Goal: Task Accomplishment & Management: Use online tool/utility

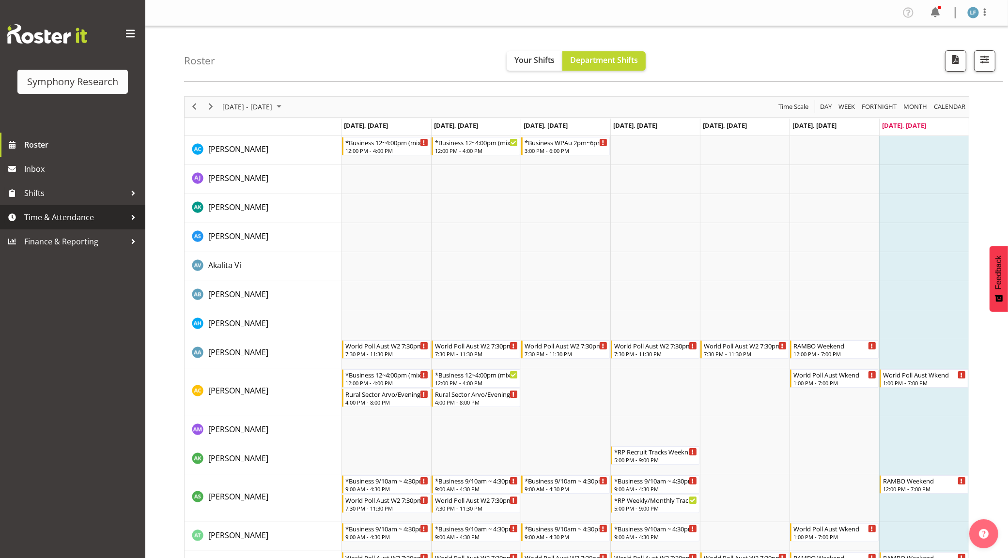
click at [81, 221] on span "Time & Attendance" at bounding box center [75, 217] width 102 height 15
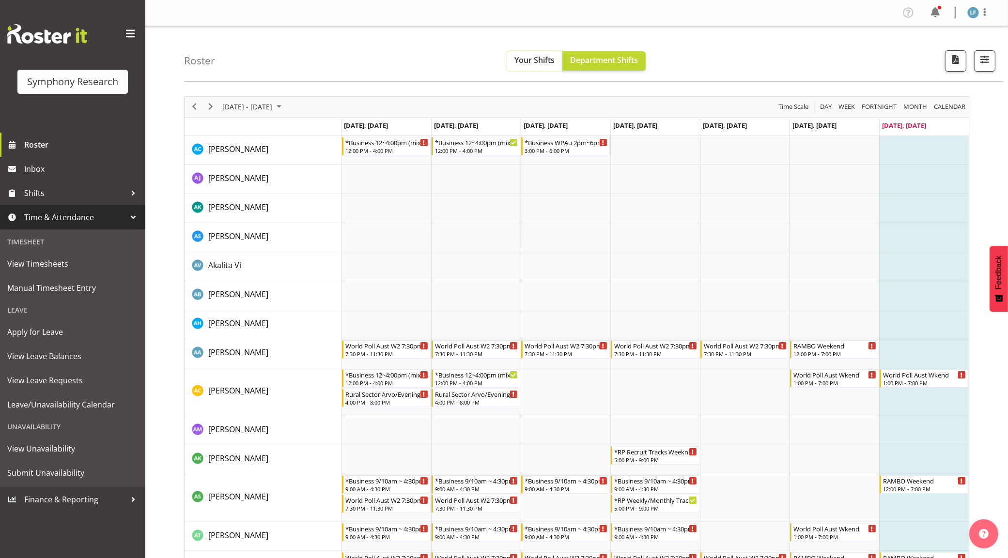
click at [530, 64] on span "Your Shifts" at bounding box center [534, 60] width 40 height 11
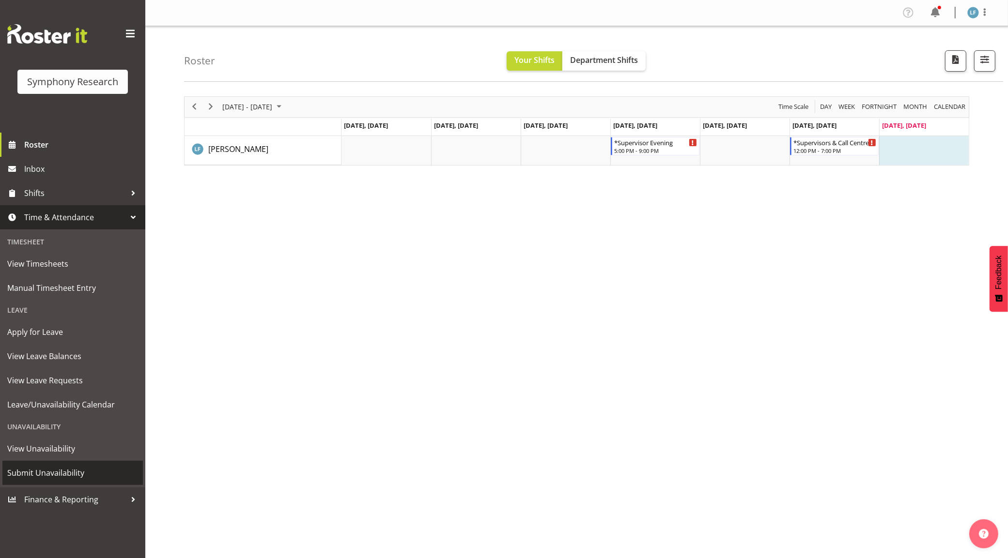
click at [52, 470] on span "Submit Unavailability" at bounding box center [72, 473] width 131 height 15
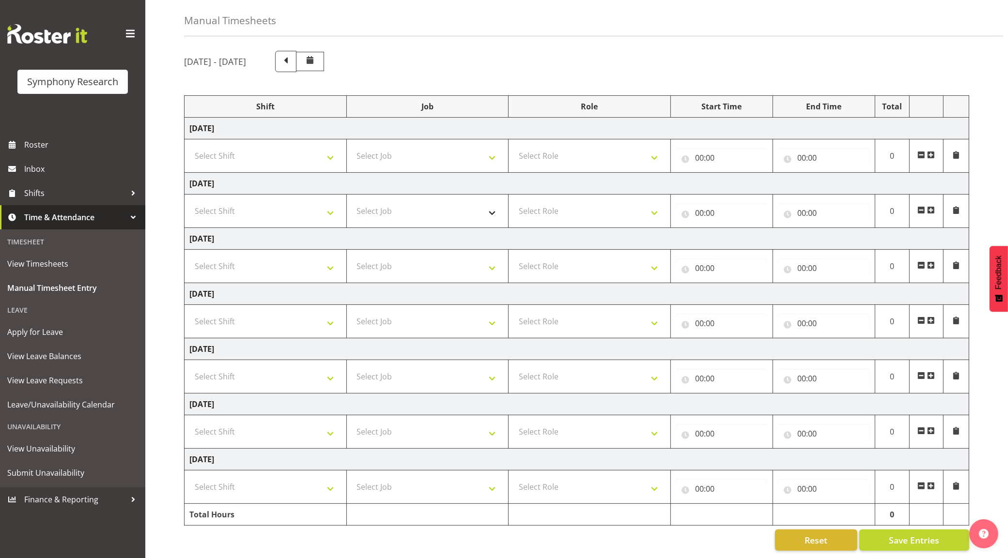
scroll to position [46, 0]
click at [321, 312] on select "Select Shift !!Weekend Residential (Roster IT Shift Label) *Business 9/10am ~ 4…" at bounding box center [265, 321] width 152 height 19
select select "4583"
click at [189, 312] on select "Select Shift !!Weekend Residential (Roster IT Shift Label) *Business 9/10am ~ 4…" at bounding box center [265, 321] width 152 height 19
click at [440, 312] on select "Select Job 550060 IF Admin 553492 World Poll Aus Wave 2 Main 2025 553493 World …" at bounding box center [428, 321] width 152 height 19
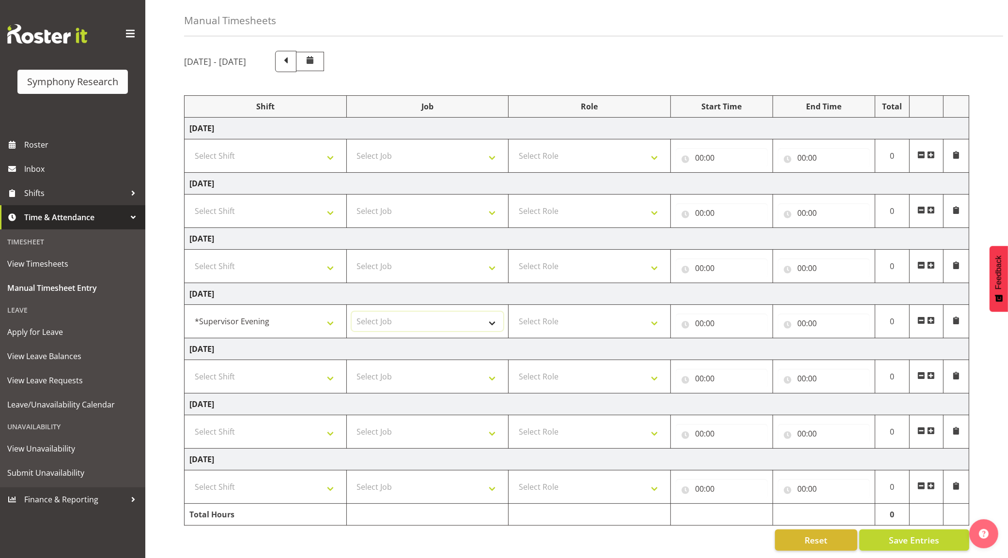
select select "10575"
click at [352, 312] on select "Select Job 550060 IF Admin 553492 World Poll Aus Wave 2 Main 2025 553493 World …" at bounding box center [428, 321] width 152 height 19
click at [567, 317] on select "Select Role Supervisor Briefing Interviewing" at bounding box center [589, 321] width 152 height 19
select select "45"
click at [513, 312] on select "Select Role Supervisor Briefing Interviewing" at bounding box center [589, 321] width 152 height 19
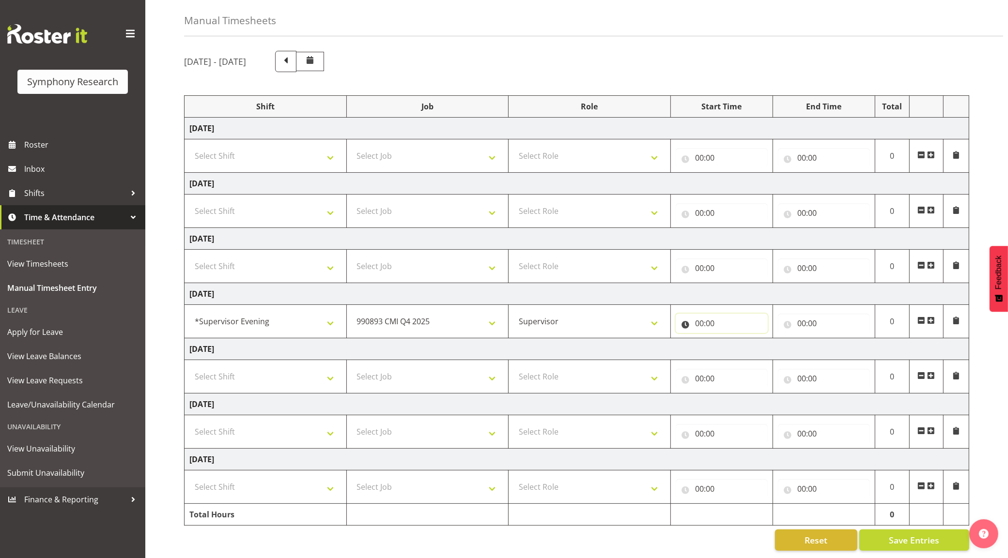
click at [694, 319] on input "00:00" at bounding box center [721, 323] width 92 height 19
click at [735, 339] on select "00 01 02 03 04 05 06 07 08 09 10 11 12 13 14 15 16 17 18 19 20 21 22 23" at bounding box center [742, 348] width 22 height 19
select select "16"
click at [731, 339] on select "00 01 02 03 04 05 06 07 08 09 10 11 12 13 14 15 16 17 18 19 20 21 22 23" at bounding box center [742, 348] width 22 height 19
type input "16:00"
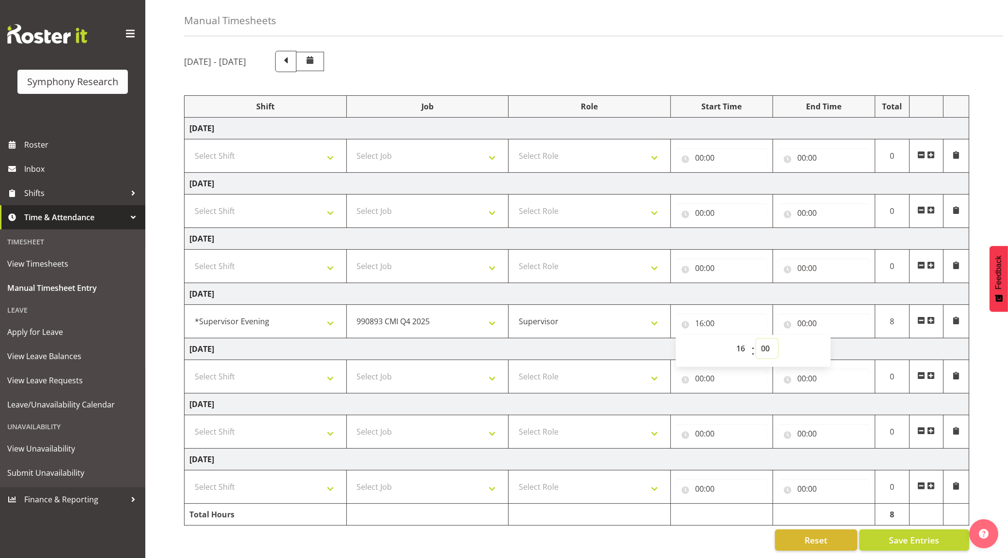
click at [769, 339] on select "00 01 02 03 04 05 06 07 08 09 10 11 12 13 14 15 16 17 18 19 20 21 22 23 24 25 2…" at bounding box center [767, 348] width 22 height 19
select select "45"
click at [756, 339] on select "00 01 02 03 04 05 06 07 08 09 10 11 12 13 14 15 16 17 18 19 20 21 22 23 24 25 2…" at bounding box center [767, 348] width 22 height 19
type input "16:45"
click at [795, 318] on input "00:00" at bounding box center [824, 323] width 92 height 19
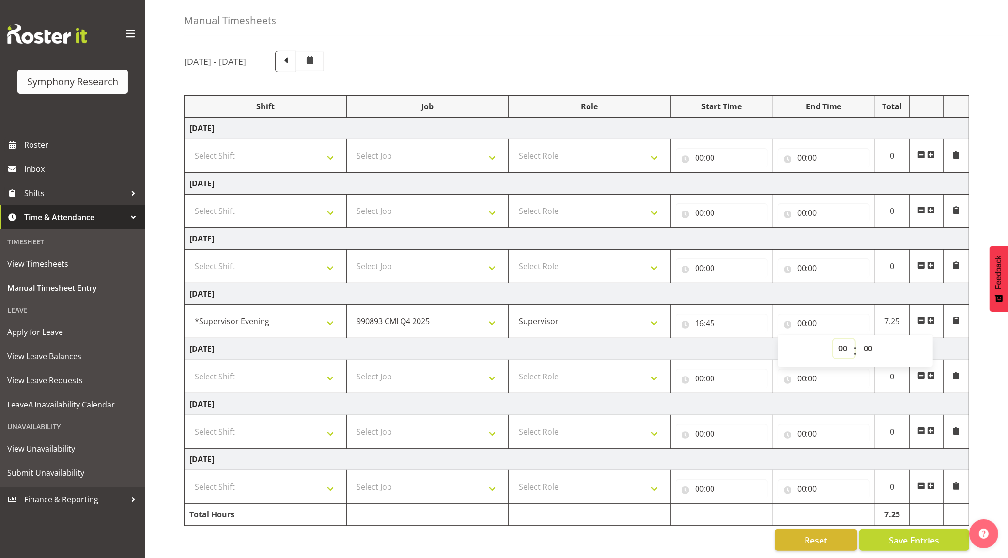
click at [845, 339] on select "00 01 02 03 04 05 06 07 08 09 10 11 12 13 14 15 16 17 18 19 20 21 22 23" at bounding box center [844, 348] width 22 height 19
select select "21"
click at [833, 339] on select "00 01 02 03 04 05 06 07 08 09 10 11 12 13 14 15 16 17 18 19 20 21 22 23" at bounding box center [844, 348] width 22 height 19
type input "21:00"
click at [867, 340] on select "00 01 02 03 04 05 06 07 08 09 10 11 12 13 14 15 16 17 18 19 20 21 22 23 24 25 2…" at bounding box center [869, 348] width 22 height 19
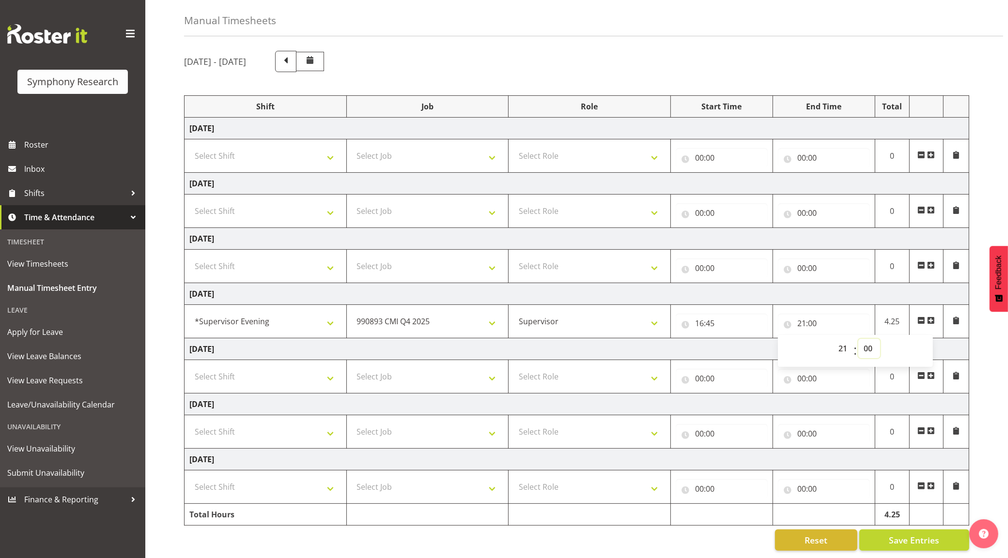
select select "45"
click at [858, 339] on select "00 01 02 03 04 05 06 07 08 09 10 11 12 13 14 15 16 17 18 19 20 21 22 23 24 25 2…" at bounding box center [869, 348] width 22 height 19
type input "21:45"
click at [324, 422] on select "Select Shift !!Weekend Residential (Roster IT Shift Label) *Business 9/10am ~ 4…" at bounding box center [265, 431] width 152 height 19
select select "43777"
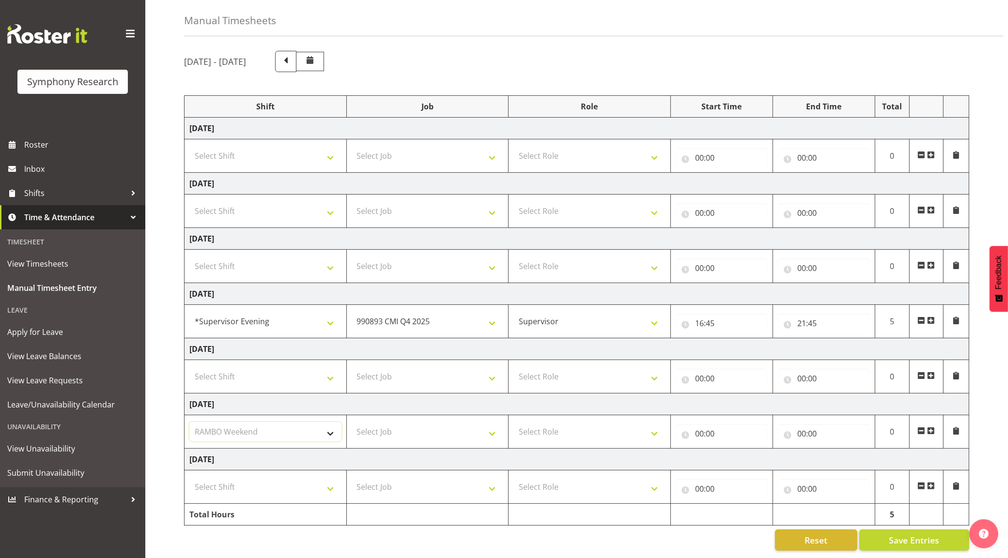
click at [189, 422] on select "Select Shift !!Weekend Residential (Roster IT Shift Label) *Business 9/10am ~ 4…" at bounding box center [265, 431] width 152 height 19
click at [446, 422] on select "Select Job 550060 IF Admin 553492 World Poll Aus Wave 2 Main 2025 553493 World …" at bounding box center [428, 431] width 152 height 19
select select "10732"
click at [352, 422] on select "Select Job 550060 IF Admin 553492 World Poll Aus Wave 2 Main 2025 553493 World …" at bounding box center [428, 431] width 152 height 19
click at [571, 422] on select "Select Role Supervisor Briefing Interviewing" at bounding box center [589, 431] width 152 height 19
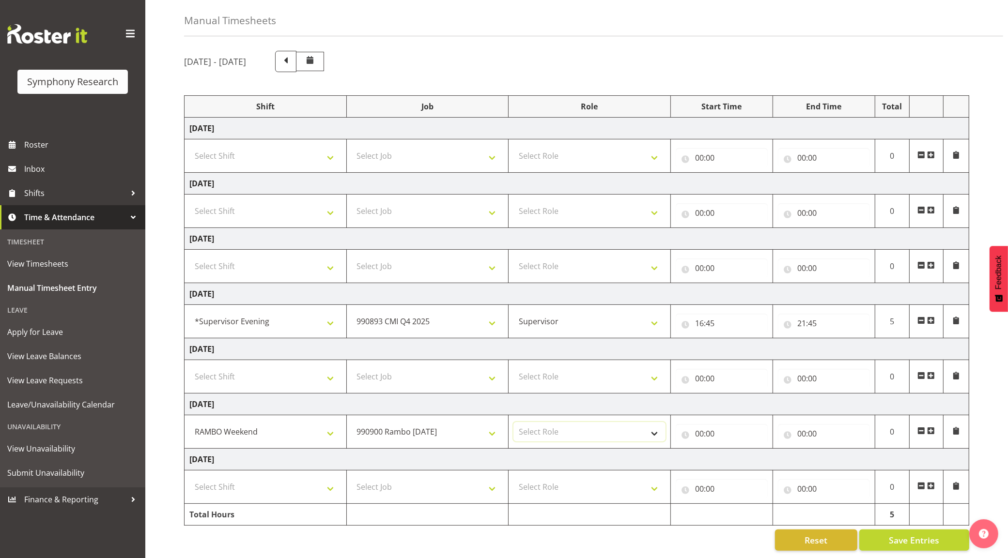
select select "45"
click at [513, 422] on select "Select Role Supervisor Briefing Interviewing" at bounding box center [589, 431] width 152 height 19
click at [709, 424] on input "00:00" at bounding box center [721, 433] width 92 height 19
click at [745, 453] on select "00 01 02 03 04 05 06 07 08 09 10 11 12 13 14 15 16 17 18 19 20 21 22 23" at bounding box center [742, 458] width 22 height 19
select select "11"
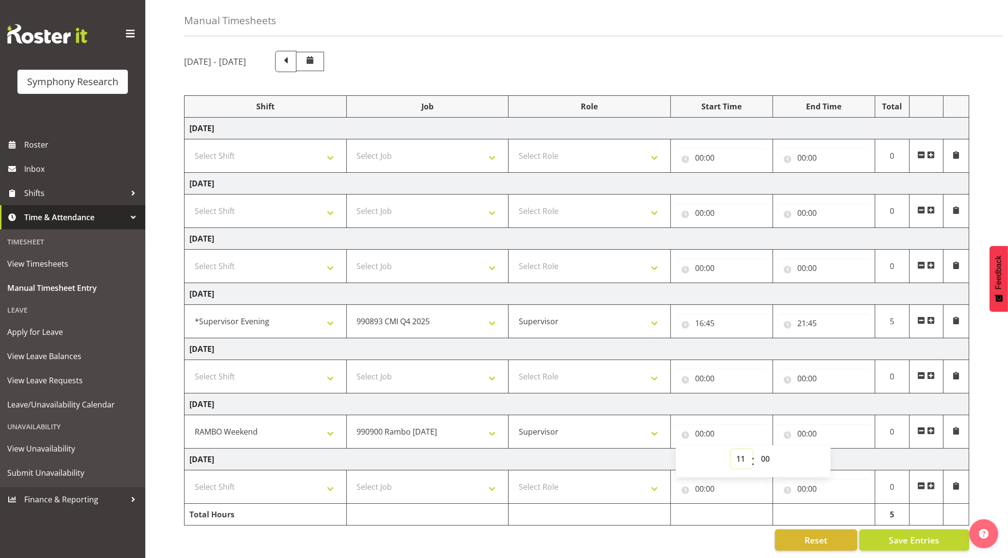
click at [731, 449] on select "00 01 02 03 04 05 06 07 08 09 10 11 12 13 14 15 16 17 18 19 20 21 22 23" at bounding box center [742, 458] width 22 height 19
type input "11:00"
click at [766, 449] on select "00 01 02 03 04 05 06 07 08 09 10 11 12 13 14 15 16 17 18 19 20 21 22 23 24 25 2…" at bounding box center [767, 458] width 22 height 19
select select "45"
click at [756, 449] on select "00 01 02 03 04 05 06 07 08 09 10 11 12 13 14 15 16 17 18 19 20 21 22 23 24 25 2…" at bounding box center [767, 458] width 22 height 19
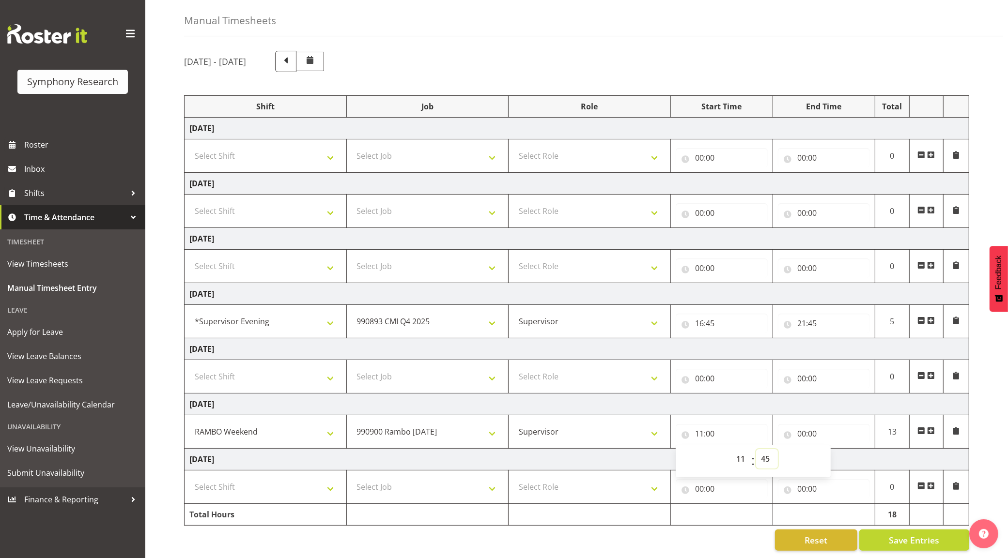
type input "11:45"
click at [807, 424] on input "00:00" at bounding box center [824, 433] width 92 height 19
click at [842, 449] on select "00 01 02 03 04 05 06 07 08 09 10 11 12 13 14 15 16 17 18 19 20 21 22 23" at bounding box center [844, 458] width 22 height 19
select select "19"
click at [833, 449] on select "00 01 02 03 04 05 06 07 08 09 10 11 12 13 14 15 16 17 18 19 20 21 22 23" at bounding box center [844, 458] width 22 height 19
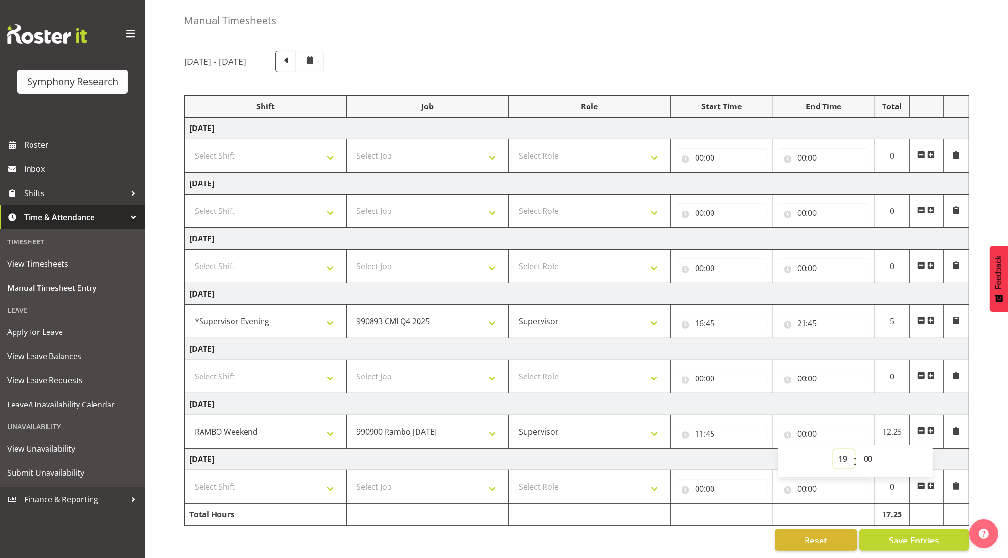
type input "19:00"
click at [715, 535] on div "Reset Save Entries" at bounding box center [576, 540] width 785 height 21
click at [900, 534] on span "Save Entries" at bounding box center [914, 540] width 50 height 13
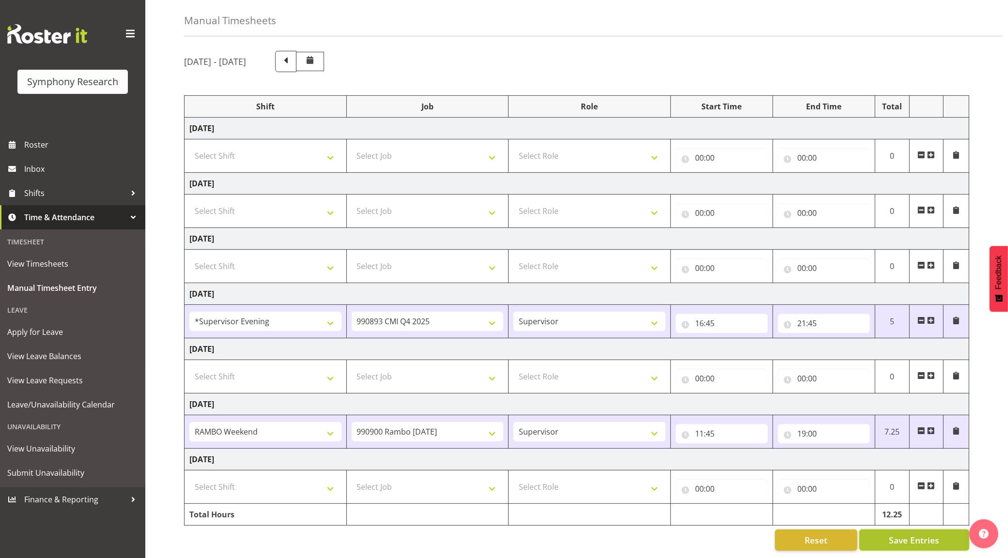
click at [908, 534] on span "Save Entries" at bounding box center [914, 540] width 50 height 13
click at [906, 534] on span "Save Entries" at bounding box center [914, 540] width 50 height 13
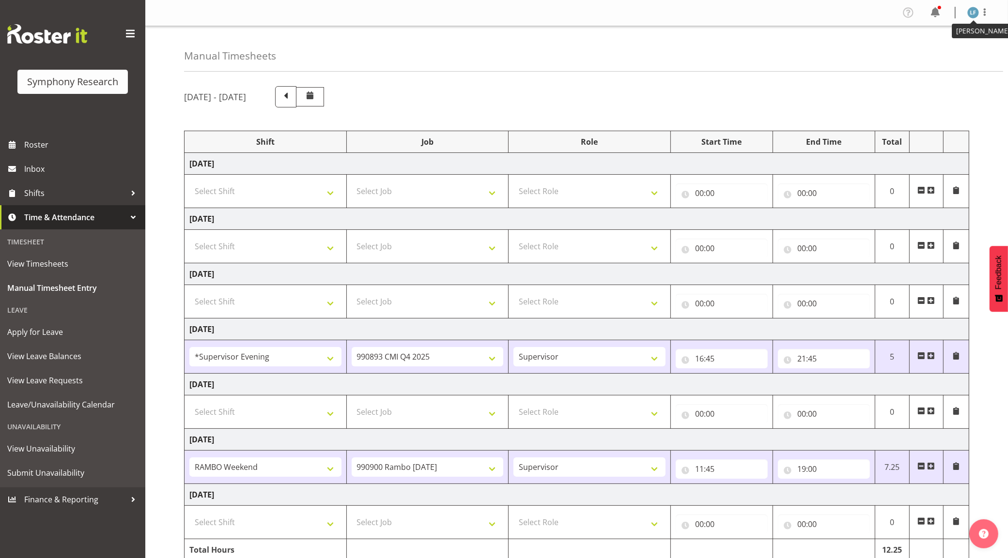
click at [976, 11] on img at bounding box center [973, 13] width 12 height 12
click at [931, 52] on link "Log Out" at bounding box center [943, 50] width 93 height 17
